Goal: Check status

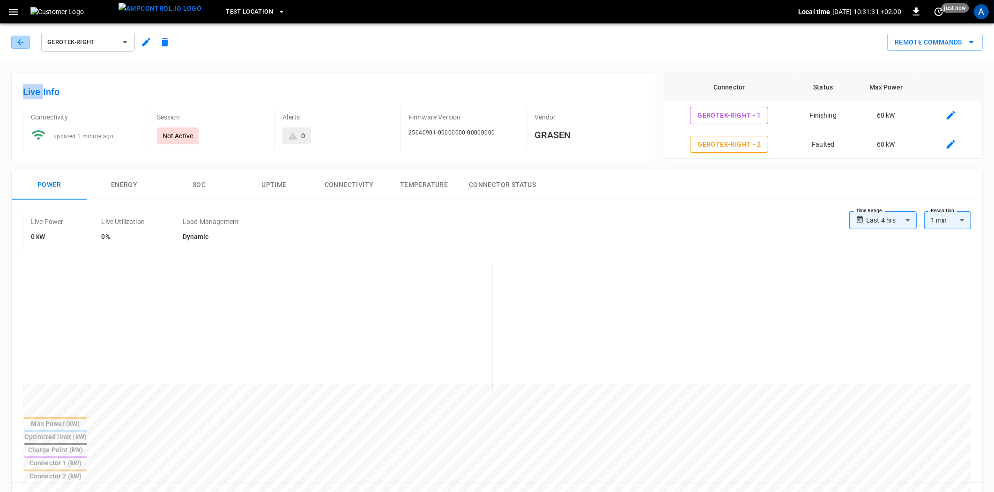
click at [16, 44] on icon "button" at bounding box center [20, 41] width 9 height 9
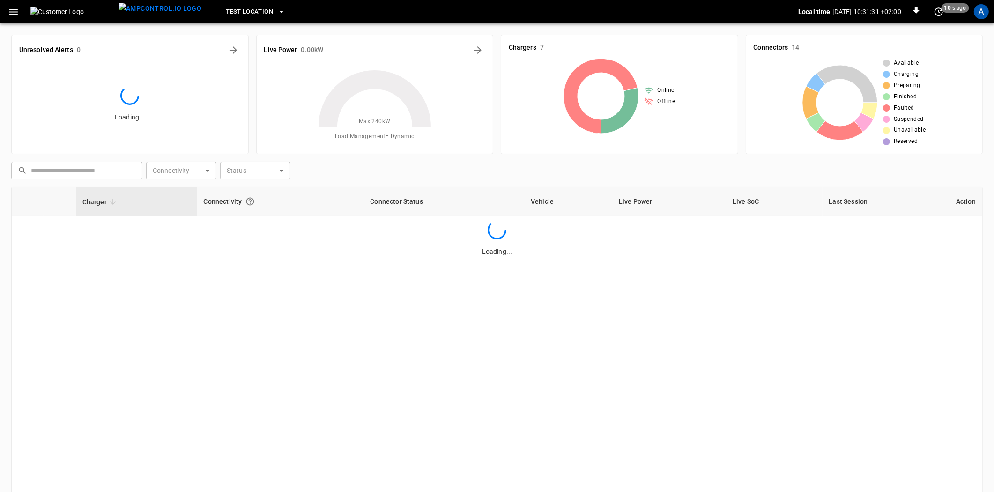
scroll to position [75, 0]
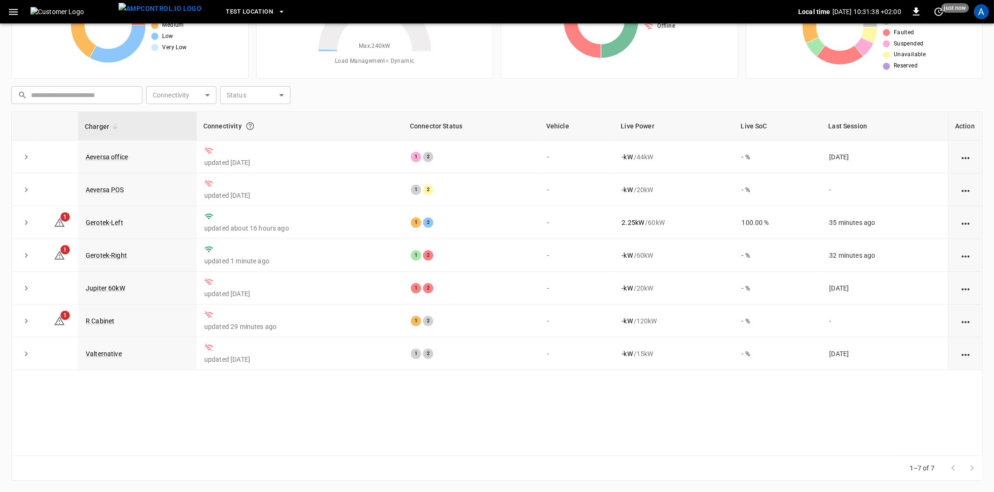
click at [98, 256] on link "Gerotek-Right" at bounding box center [106, 254] width 41 height 7
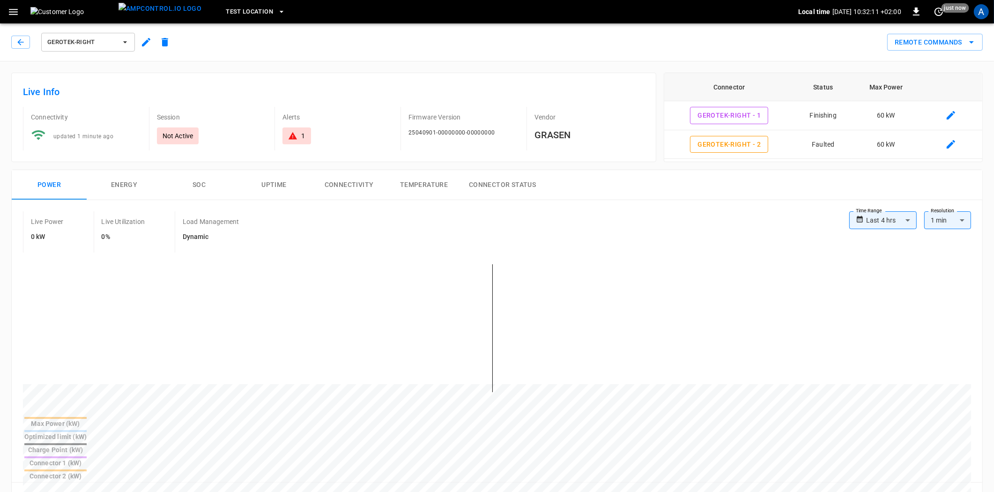
click at [128, 41] on icon "button" at bounding box center [124, 41] width 9 height 9
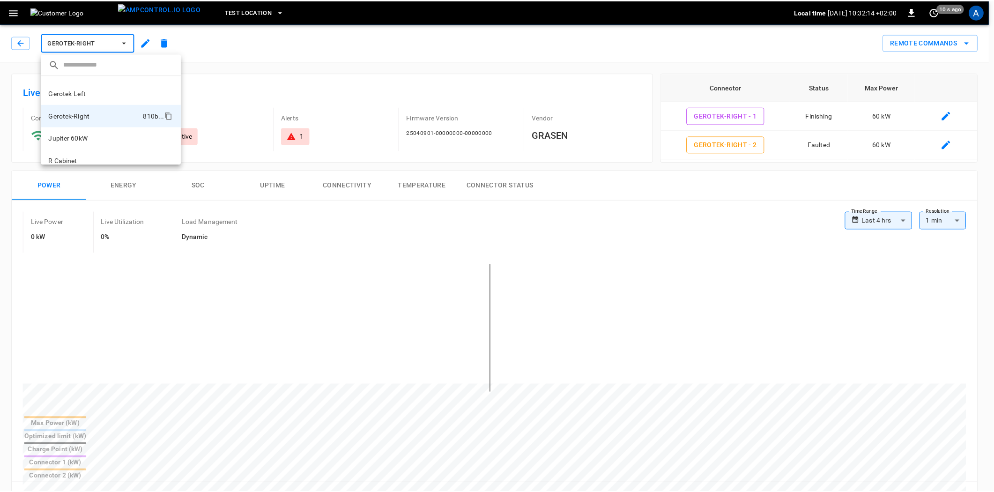
scroll to position [35, 0]
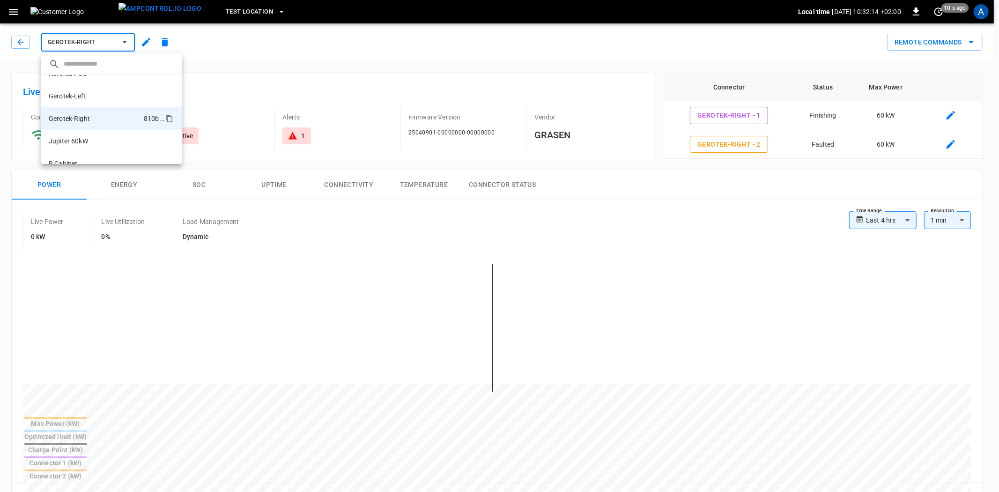
click at [80, 96] on p "Gerotek-Left" at bounding box center [67, 95] width 37 height 9
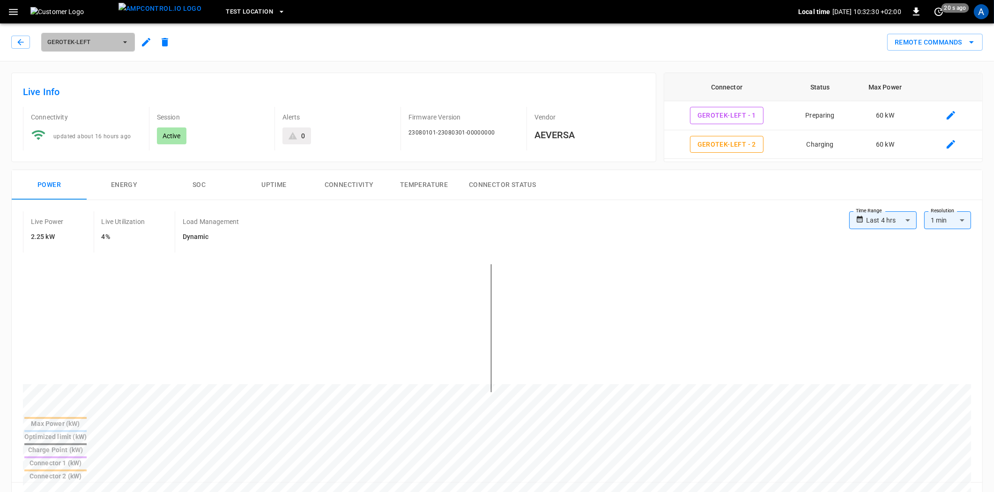
click at [125, 38] on icon "button" at bounding box center [124, 41] width 9 height 9
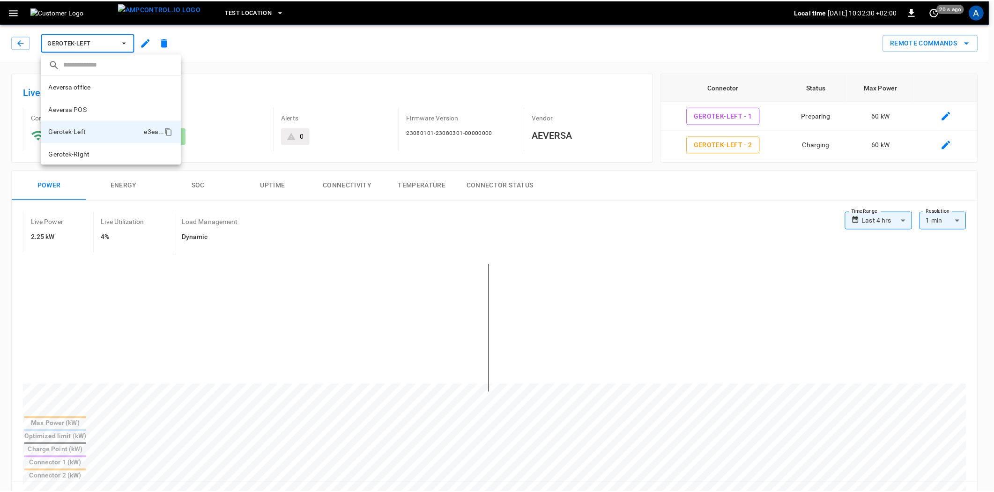
scroll to position [38, 0]
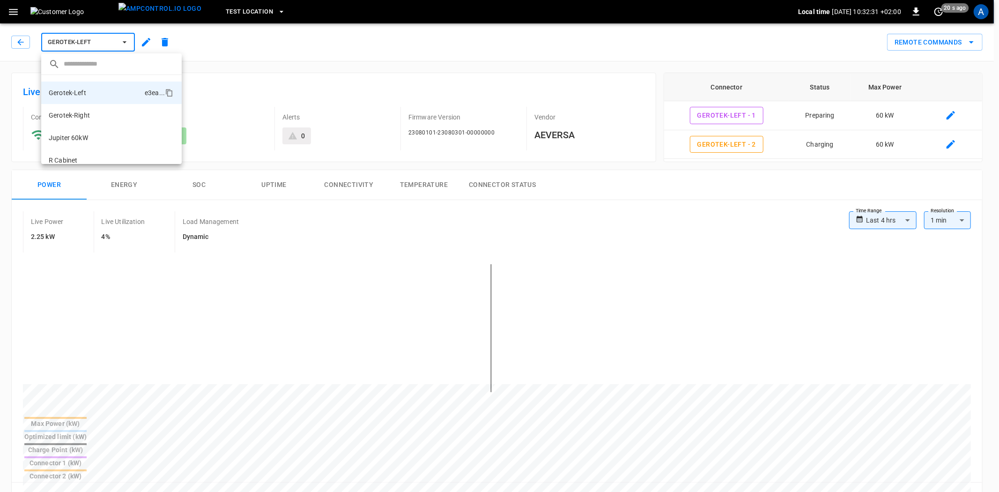
click at [82, 111] on p "Gerotek-Right" at bounding box center [69, 115] width 41 height 9
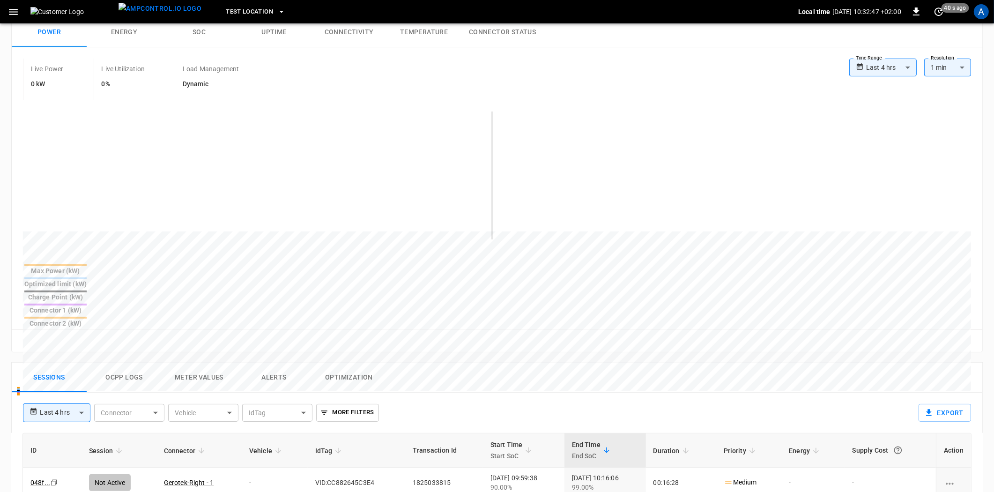
scroll to position [162, 0]
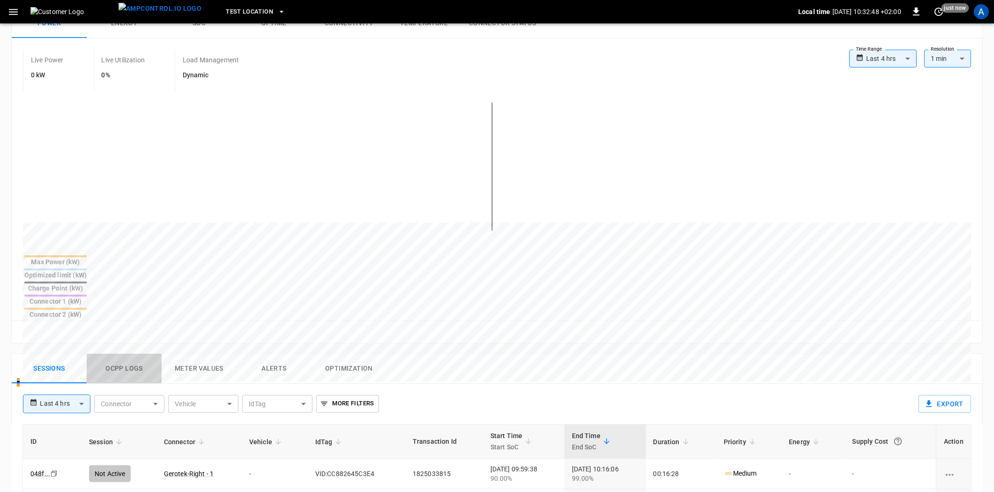
click at [111, 354] on button "Ocpp logs" at bounding box center [124, 369] width 75 height 30
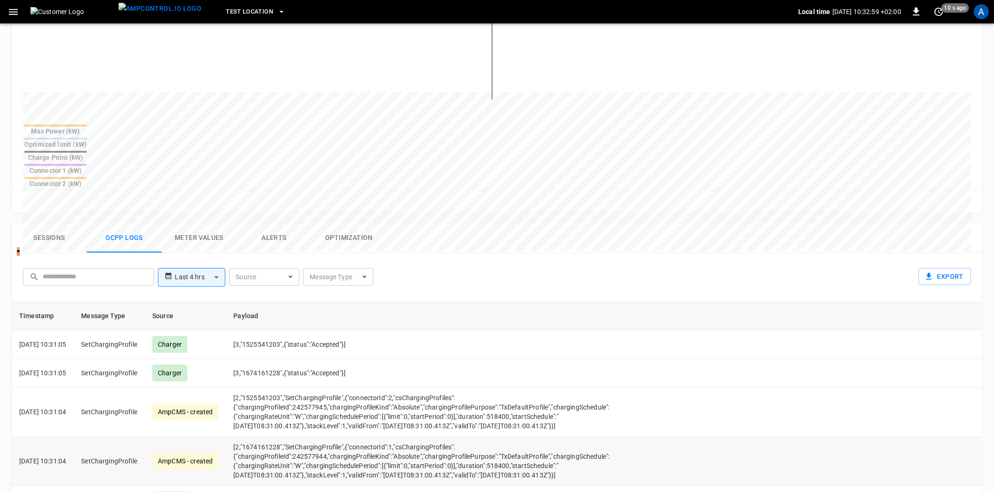
scroll to position [0, 0]
